Goal: Understand process/instructions

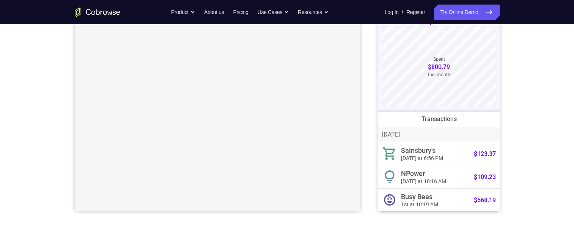
scroll to position [38, 0]
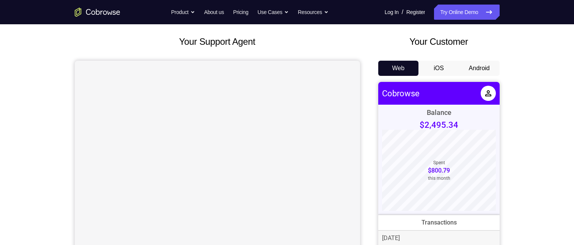
click at [472, 71] on button "Android" at bounding box center [479, 68] width 41 height 15
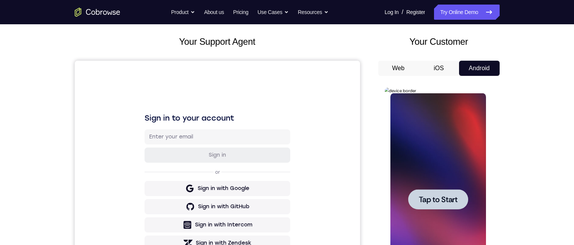
scroll to position [76, 0]
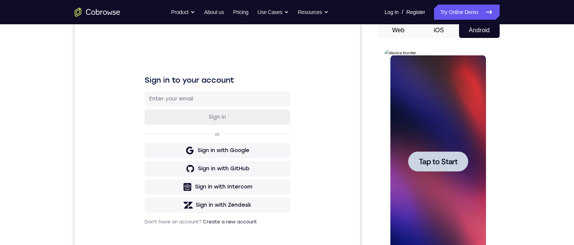
click at [561, 60] on div "Your Support Agent Your Customer Web iOS Android Next Steps We’d be happy to gi…" at bounding box center [287, 198] width 574 height 501
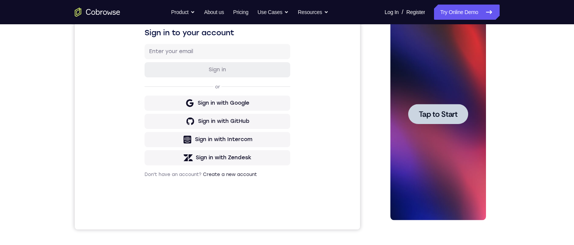
click at [435, 110] on span "Tap to Start" at bounding box center [438, 114] width 39 height 8
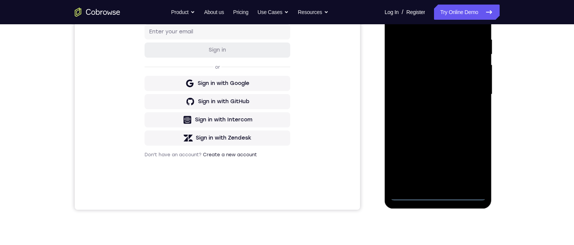
scroll to position [161, 0]
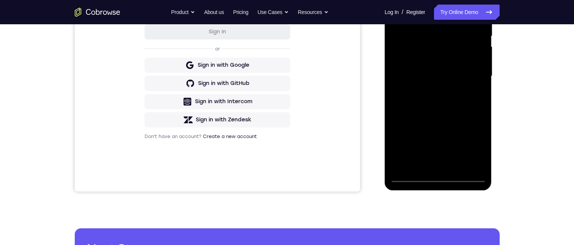
click at [441, 174] on div at bounding box center [439, 76] width 96 height 213
click at [439, 176] on div at bounding box center [439, 76] width 96 height 213
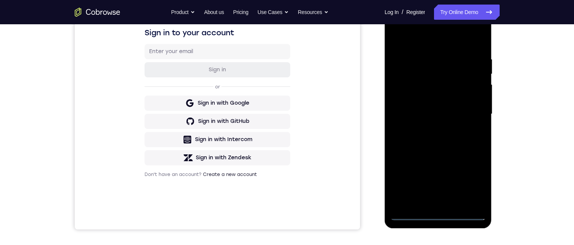
click at [466, 180] on div at bounding box center [439, 114] width 96 height 213
click at [392, 24] on div at bounding box center [439, 114] width 96 height 213
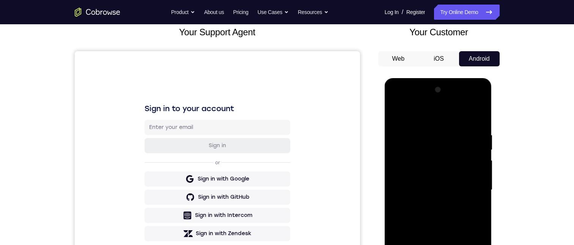
click at [471, 191] on div at bounding box center [439, 190] width 96 height 213
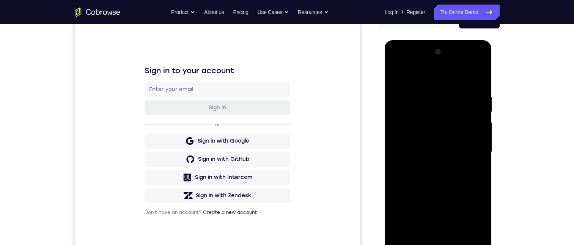
click at [429, 164] on div at bounding box center [439, 152] width 96 height 213
click at [444, 134] on div at bounding box center [439, 152] width 96 height 213
click at [442, 140] on div at bounding box center [439, 152] width 96 height 213
click at [440, 145] on div at bounding box center [439, 152] width 96 height 213
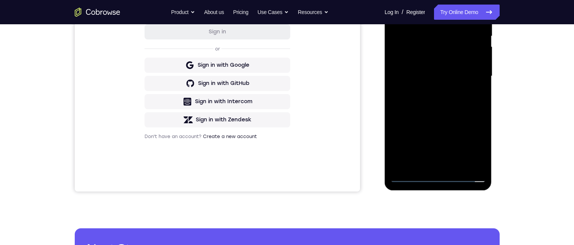
scroll to position [123, 0]
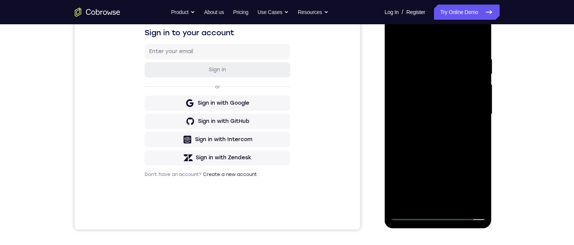
click at [449, 78] on div at bounding box center [439, 114] width 96 height 213
click at [430, 98] on div at bounding box center [439, 114] width 96 height 213
click at [431, 96] on div at bounding box center [439, 114] width 96 height 213
click at [428, 100] on div at bounding box center [439, 114] width 96 height 213
drag, startPoint x: 428, startPoint y: 99, endPoint x: 428, endPoint y: 91, distance: 8.7
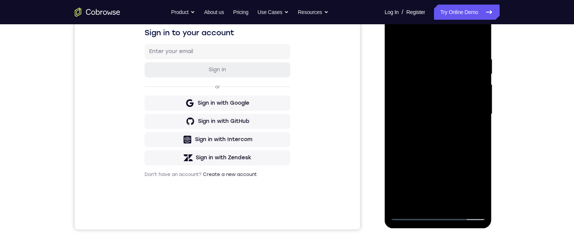
click at [428, 96] on div at bounding box center [439, 114] width 96 height 213
click at [428, 91] on div at bounding box center [439, 114] width 96 height 213
click at [429, 91] on div at bounding box center [439, 114] width 96 height 213
click at [431, 93] on div at bounding box center [439, 114] width 96 height 213
drag, startPoint x: 431, startPoint y: 93, endPoint x: 436, endPoint y: 90, distance: 6.0
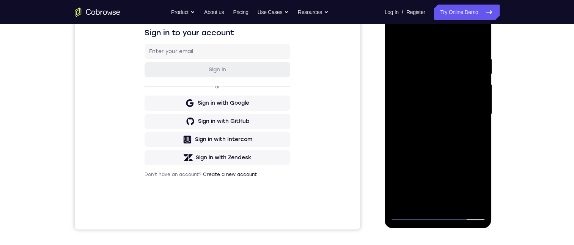
click at [436, 91] on div at bounding box center [439, 114] width 96 height 213
click at [436, 90] on div at bounding box center [439, 114] width 96 height 213
click at [435, 90] on div at bounding box center [439, 114] width 96 height 213
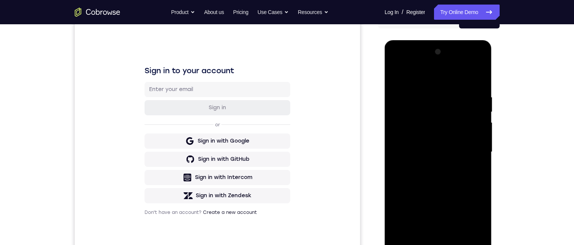
click at [436, 128] on div at bounding box center [439, 152] width 96 height 213
click at [457, 151] on div at bounding box center [439, 152] width 96 height 213
click at [447, 183] on div at bounding box center [439, 152] width 96 height 213
click at [441, 145] on div at bounding box center [439, 152] width 96 height 213
click at [469, 151] on div at bounding box center [439, 152] width 96 height 213
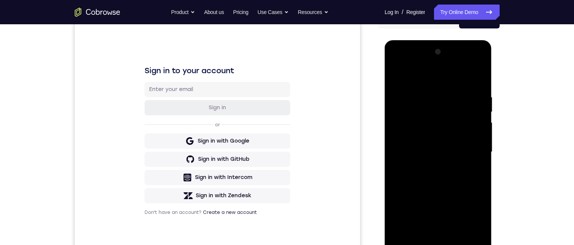
drag, startPoint x: 448, startPoint y: 174, endPoint x: 438, endPoint y: 171, distance: 10.3
click at [448, 174] on div at bounding box center [439, 152] width 96 height 213
click at [433, 163] on div at bounding box center [439, 152] width 96 height 213
drag, startPoint x: 402, startPoint y: 135, endPoint x: 405, endPoint y: 141, distance: 6.8
click at [401, 135] on div at bounding box center [439, 152] width 96 height 213
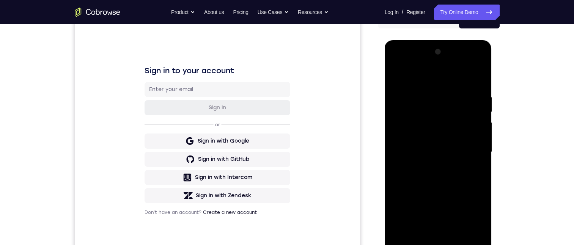
click at [399, 138] on div at bounding box center [439, 152] width 96 height 213
click at [401, 138] on div at bounding box center [439, 152] width 96 height 213
click at [439, 150] on div at bounding box center [439, 152] width 96 height 213
click at [443, 172] on div at bounding box center [439, 152] width 96 height 213
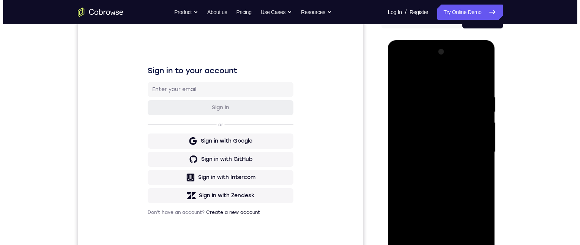
scroll to position [0, 0]
